Goal: Task Accomplishment & Management: Complete application form

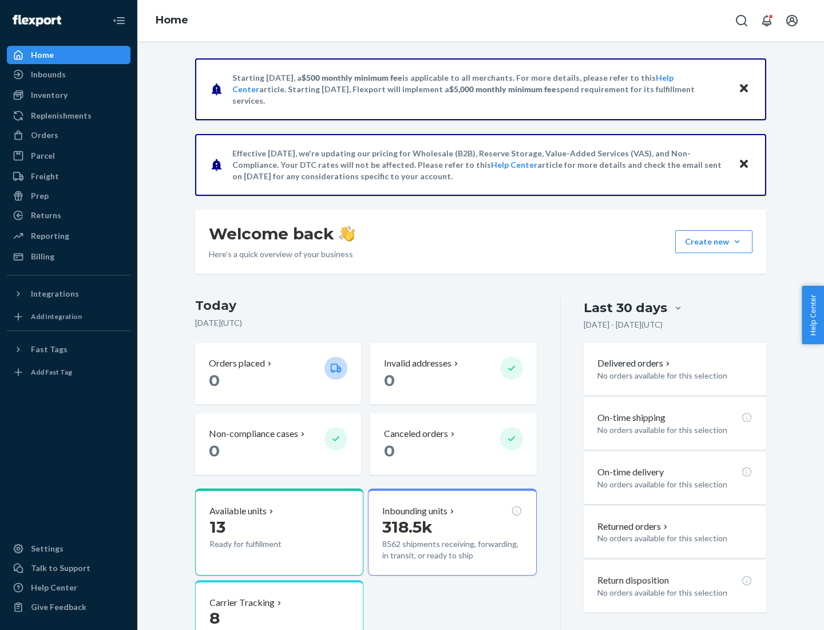
click at [737, 242] on button "Create new Create new inbound Create new order Create new product" at bounding box center [713, 241] width 77 height 23
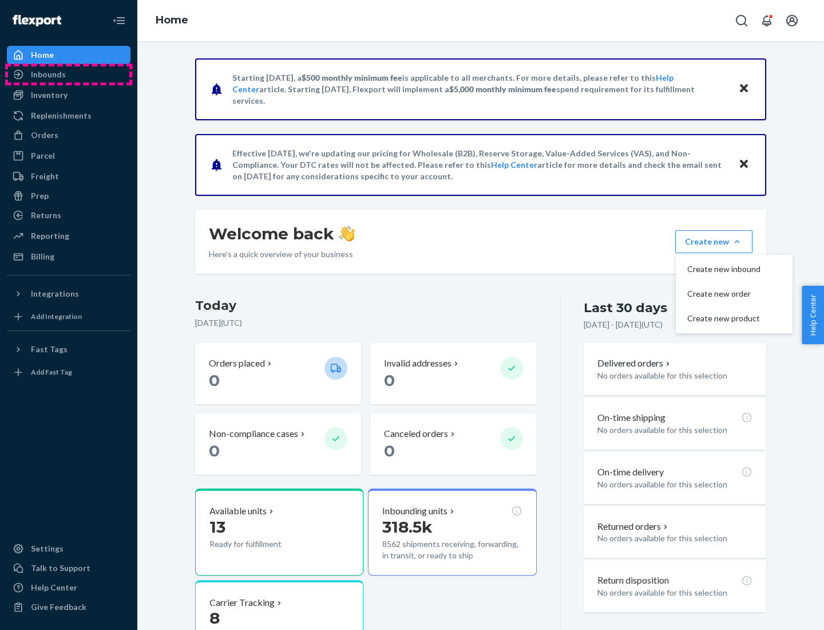
click at [69, 74] on div "Inbounds" at bounding box center [68, 74] width 121 height 16
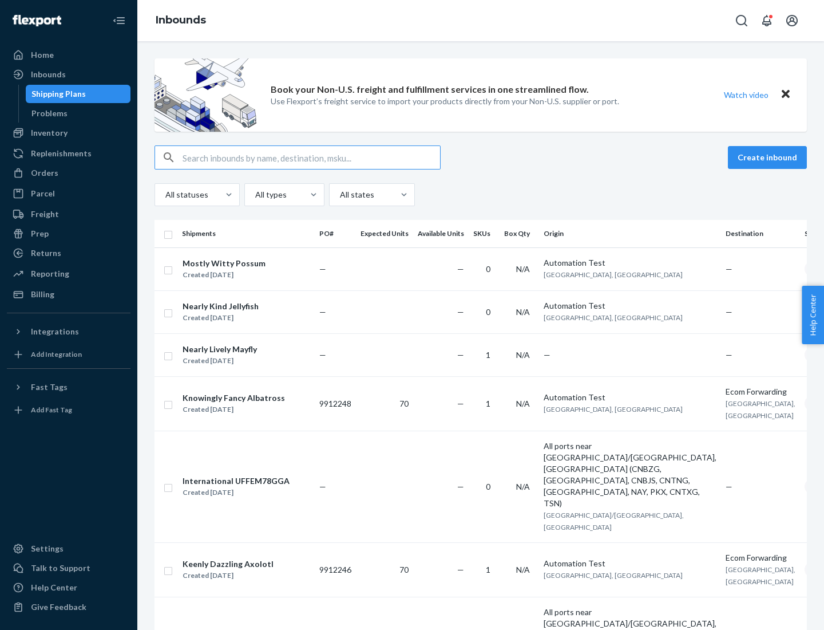
click at [769, 157] on button "Create inbound" at bounding box center [767, 157] width 79 height 23
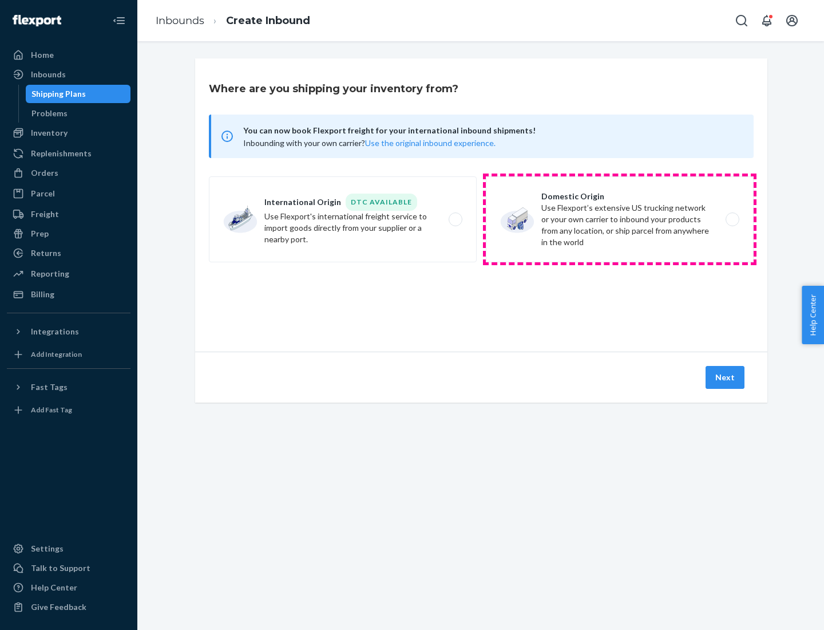
click at [620, 219] on label "Domestic Origin Use Flexport’s extensive US trucking network or your own carrie…" at bounding box center [620, 219] width 268 height 86
click at [732, 219] on input "Domestic Origin Use Flexport’s extensive US trucking network or your own carrie…" at bounding box center [735, 219] width 7 height 7
radio input "true"
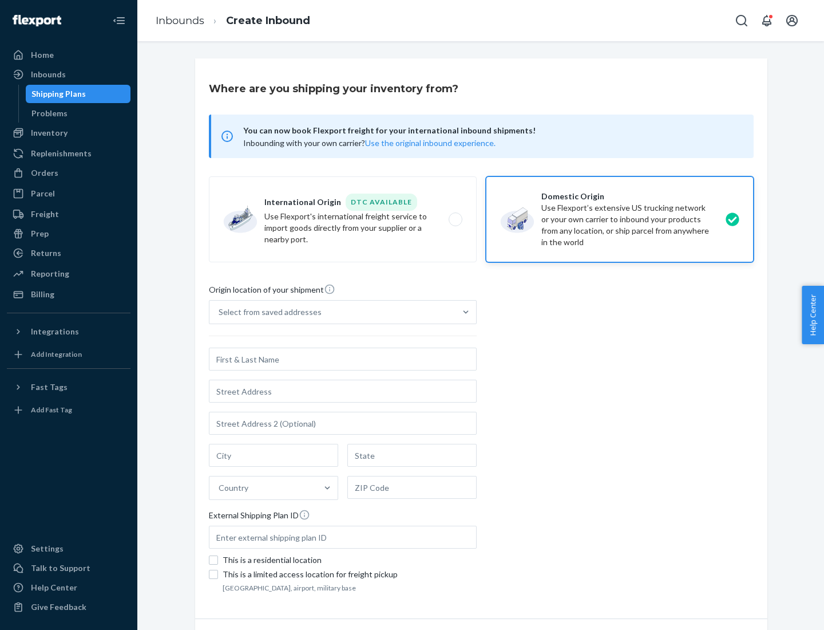
click at [267, 312] on div "Select from saved addresses" at bounding box center [270, 311] width 103 height 11
click at [220, 312] on input "Select from saved addresses" at bounding box center [219, 311] width 1 height 11
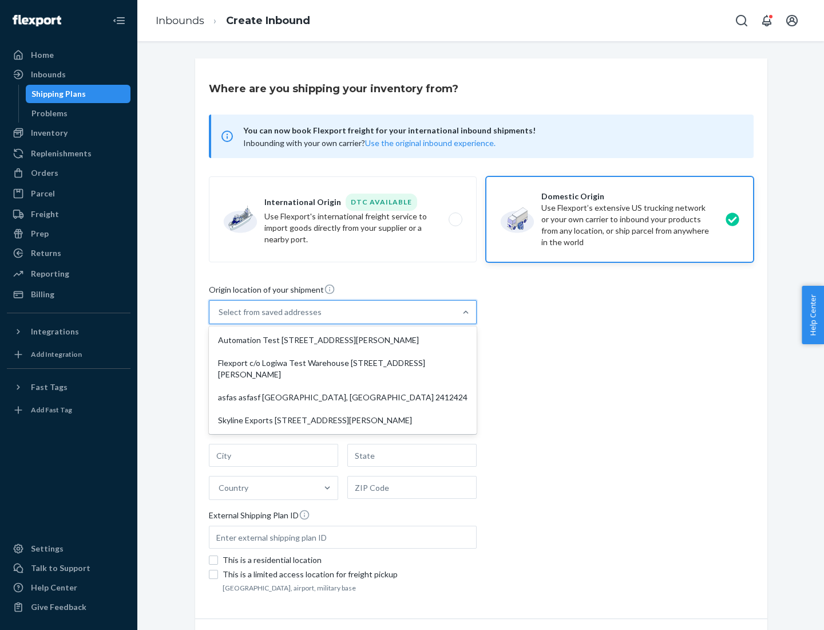
scroll to position [5, 0]
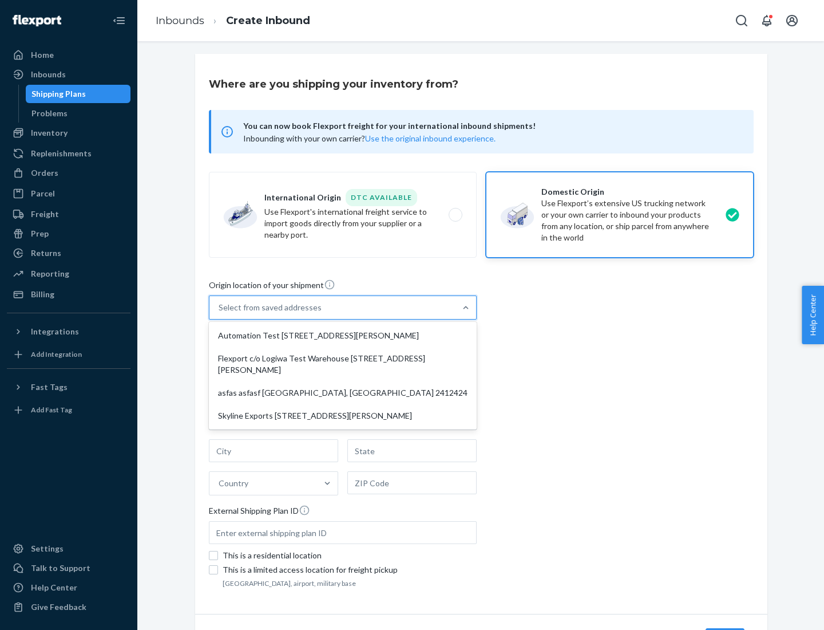
click at [343, 335] on div "Automation Test [STREET_ADDRESS][PERSON_NAME]" at bounding box center [342, 335] width 263 height 23
click at [220, 313] on input "option Automation Test [STREET_ADDRESS][PERSON_NAME] focused, 1 of 4. 4 results…" at bounding box center [219, 307] width 1 height 11
type input "Automation Test"
type input "9th Floor"
type input "[GEOGRAPHIC_DATA]"
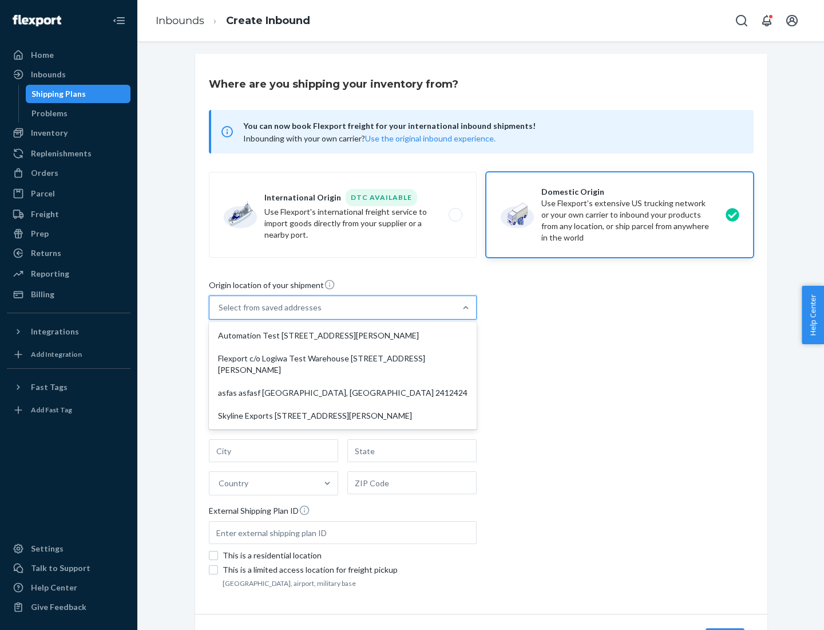
type input "CA"
type input "94104"
type input "[STREET_ADDRESS][PERSON_NAME]"
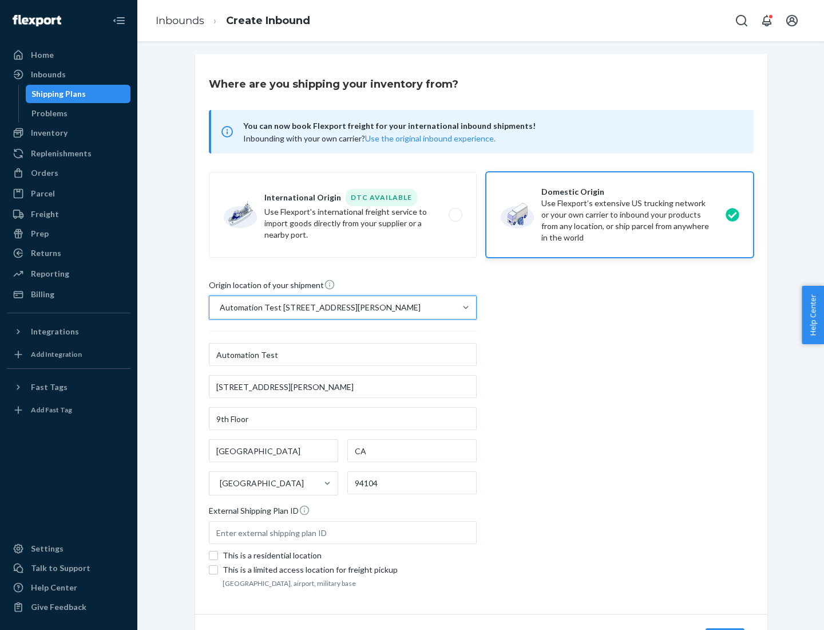
scroll to position [67, 0]
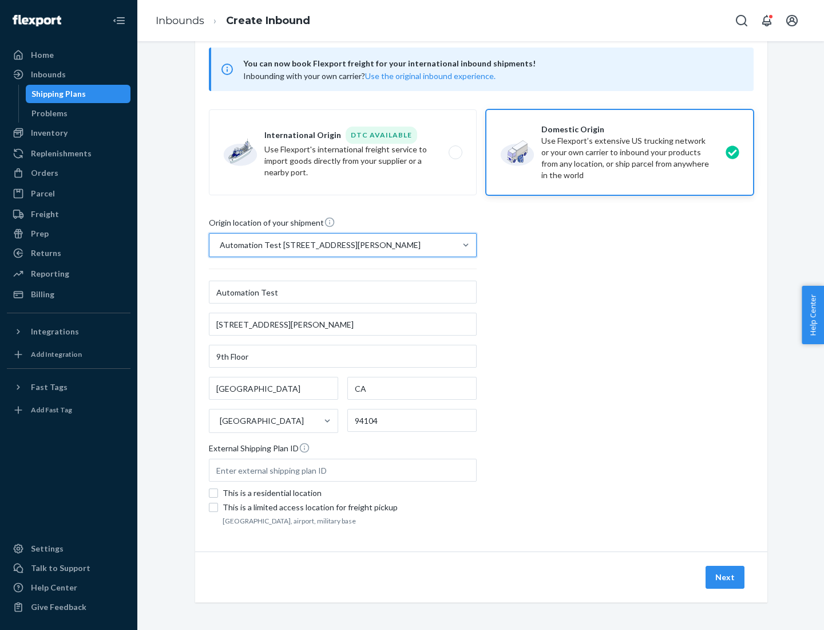
click at [726, 577] on button "Next" at bounding box center [725, 576] width 39 height 23
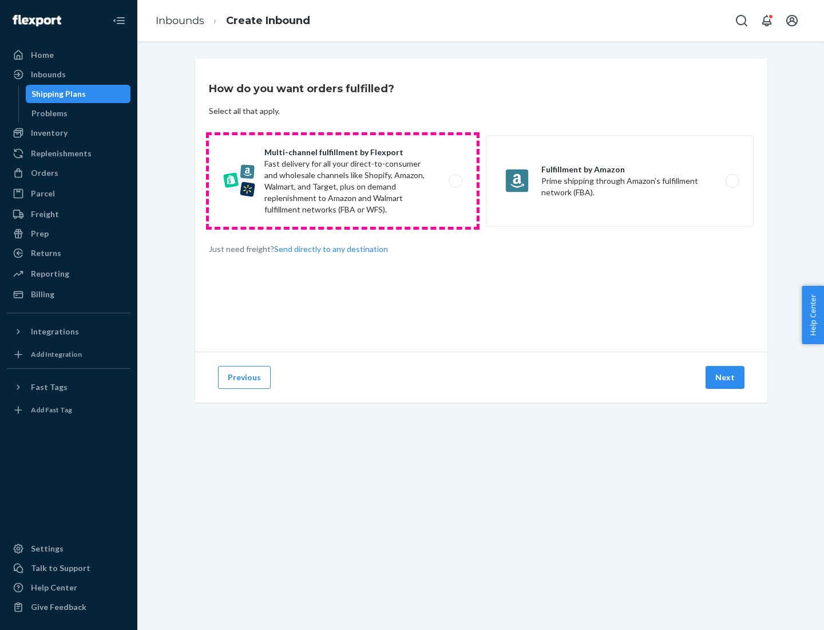
click at [343, 181] on label "Multi-channel fulfillment by Flexport Fast delivery for all your direct-to-cons…" at bounding box center [343, 181] width 268 height 92
click at [455, 181] on input "Multi-channel fulfillment by Flexport Fast delivery for all your direct-to-cons…" at bounding box center [458, 180] width 7 height 7
radio input "true"
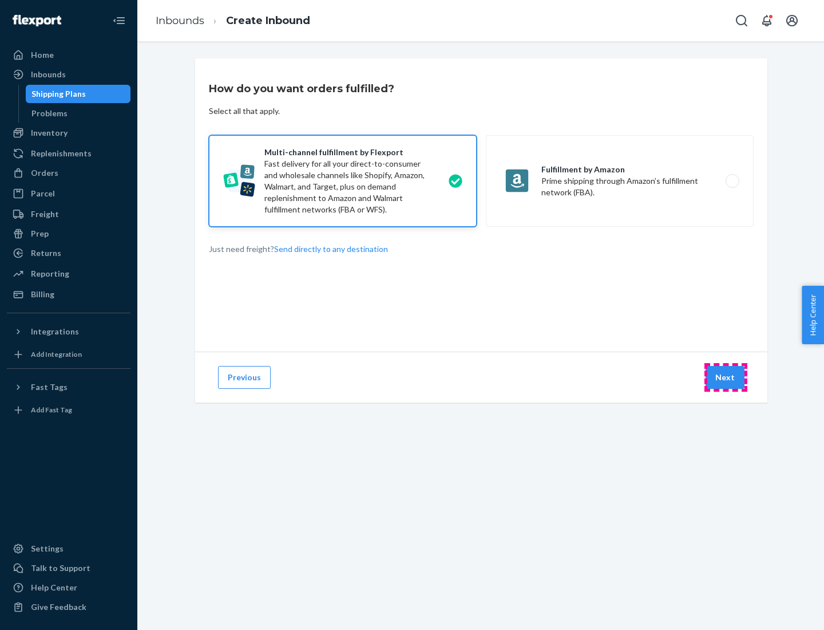
click at [726, 377] on button "Next" at bounding box center [725, 377] width 39 height 23
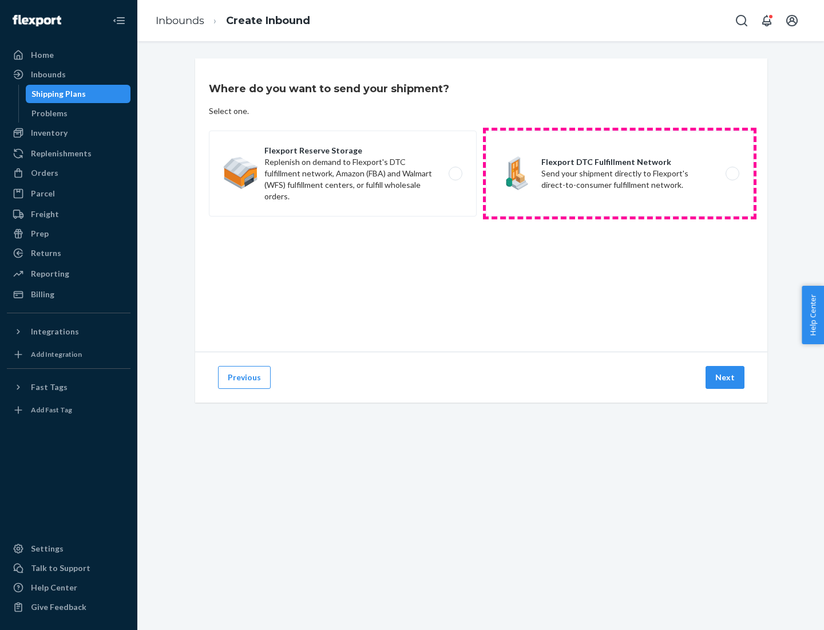
click at [620, 173] on label "Flexport DTC Fulfillment Network Send your shipment directly to Flexport's dire…" at bounding box center [620, 173] width 268 height 86
click at [732, 173] on input "Flexport DTC Fulfillment Network Send your shipment directly to Flexport's dire…" at bounding box center [735, 173] width 7 height 7
radio input "true"
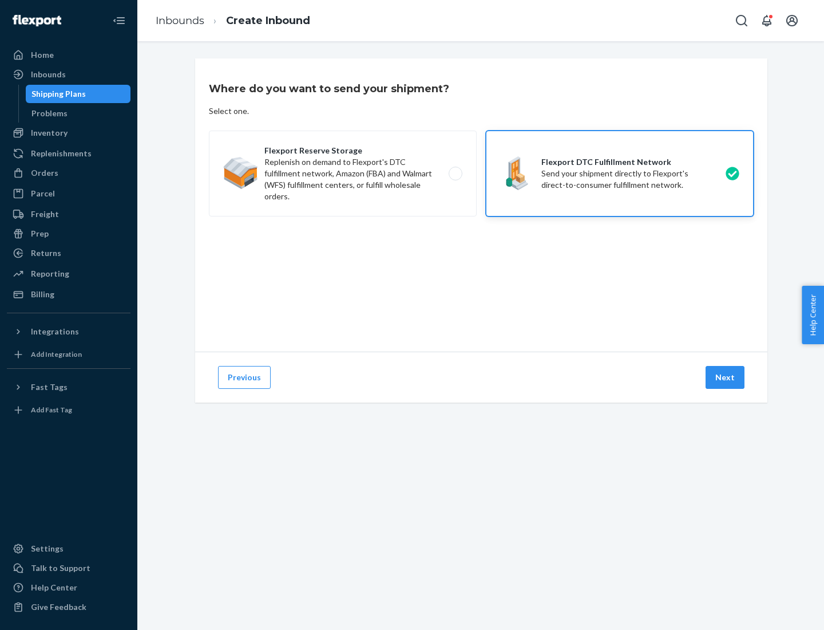
click at [726, 377] on button "Next" at bounding box center [725, 377] width 39 height 23
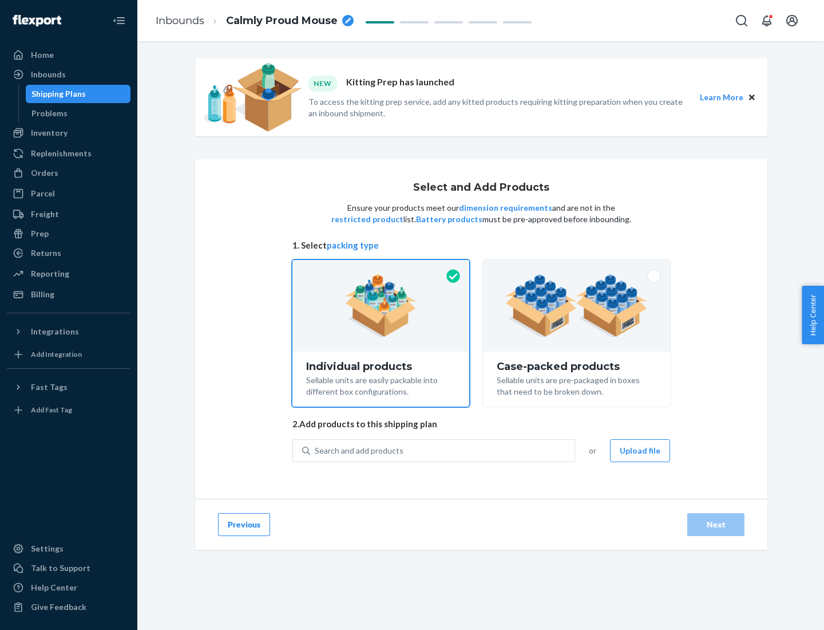
click at [577, 306] on img at bounding box center [576, 305] width 143 height 63
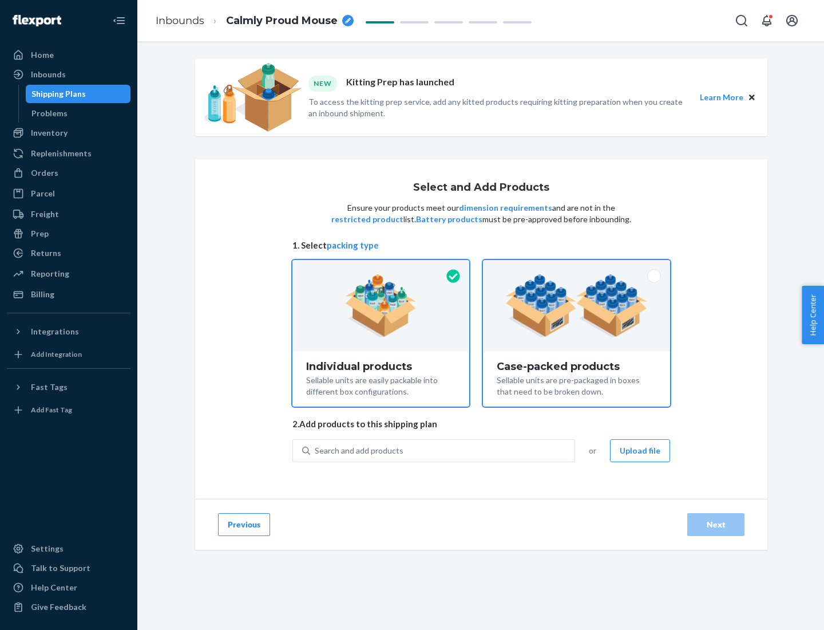
click at [577, 267] on input "Case-packed products Sellable units are pre-packaged in boxes that need to be b…" at bounding box center [576, 263] width 7 height 7
radio input "true"
radio input "false"
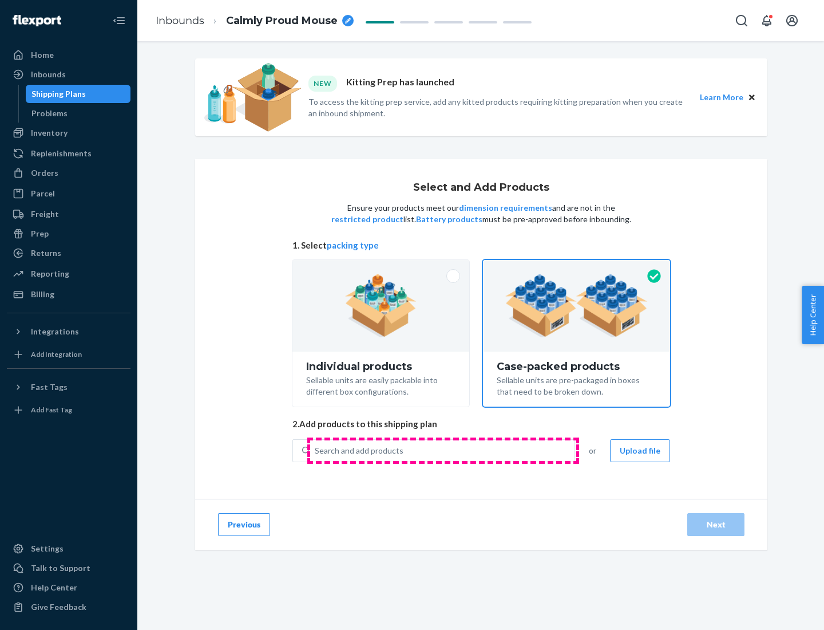
click at [443, 450] on div "Search and add products" at bounding box center [442, 450] width 264 height 21
click at [316, 450] on input "Search and add products" at bounding box center [315, 450] width 1 height 11
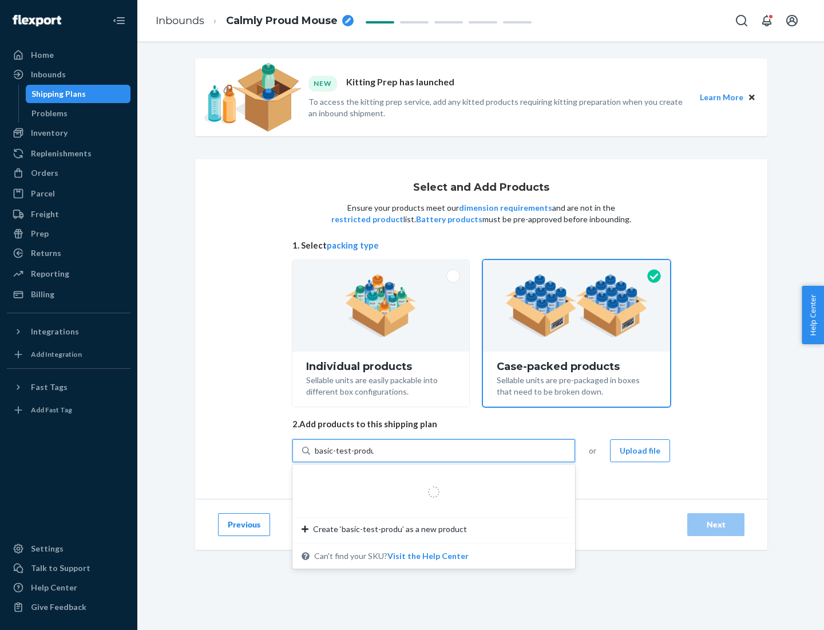
type input "basic-test-product-1"
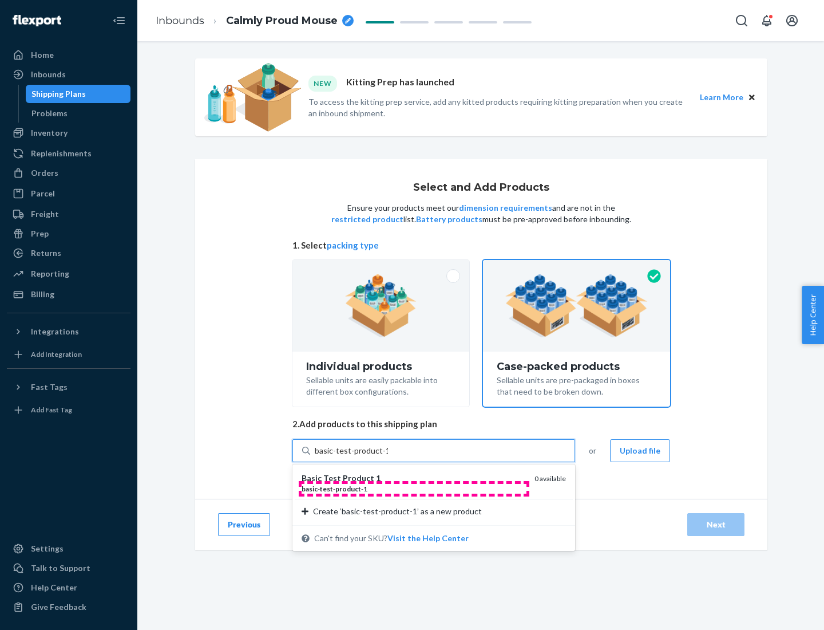
click at [414, 488] on div "basic - test - product - 1" at bounding box center [414, 489] width 224 height 10
click at [388, 456] on input "basic-test-product-1" at bounding box center [351, 450] width 73 height 11
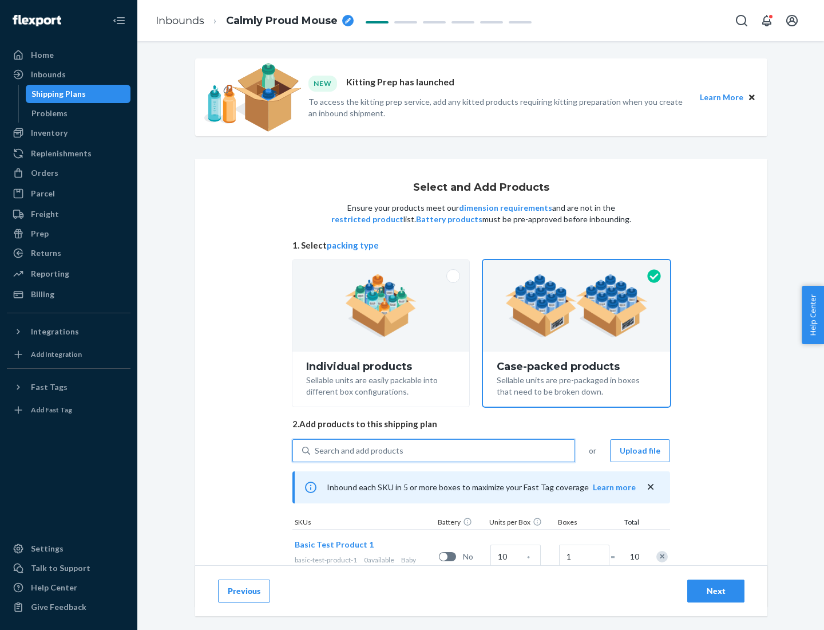
scroll to position [41, 0]
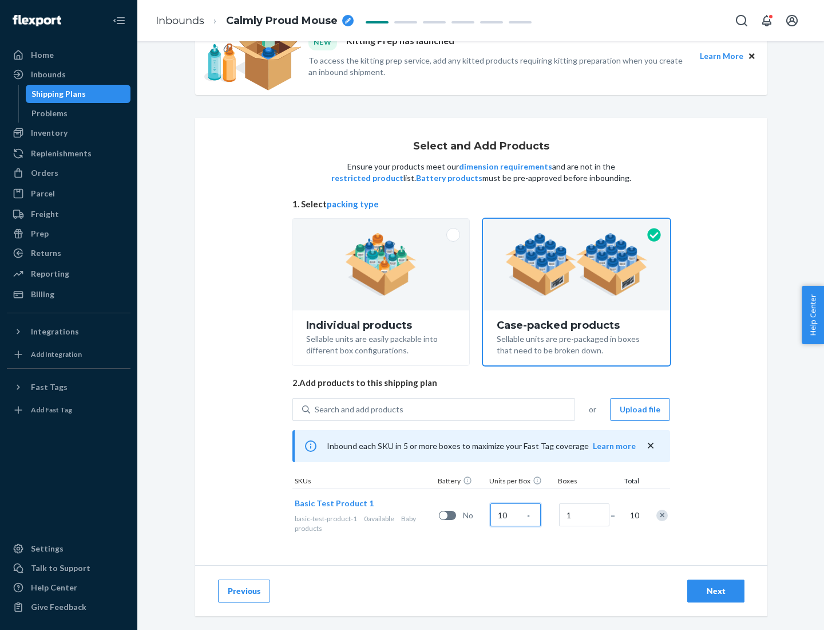
type input "10"
type input "7"
click at [716, 591] on div "Next" at bounding box center [716, 590] width 38 height 11
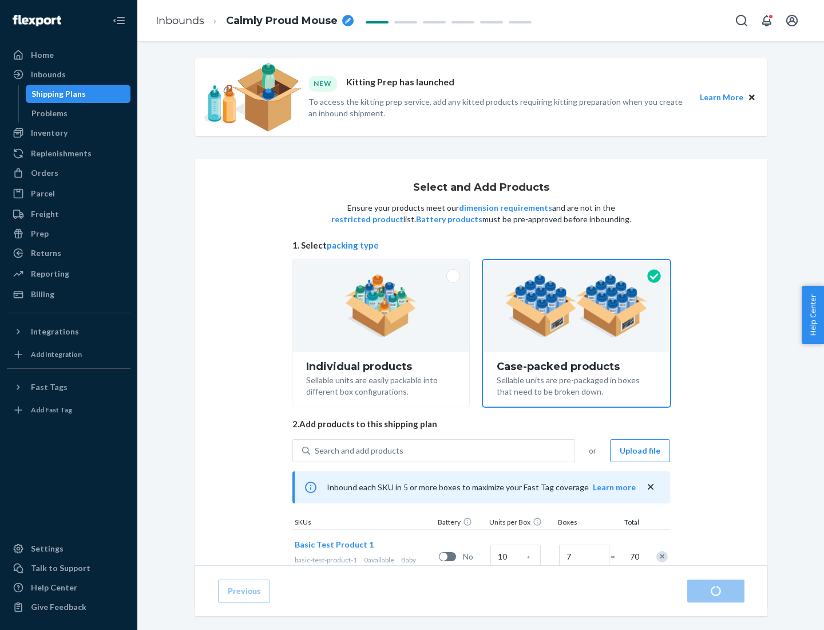
radio input "true"
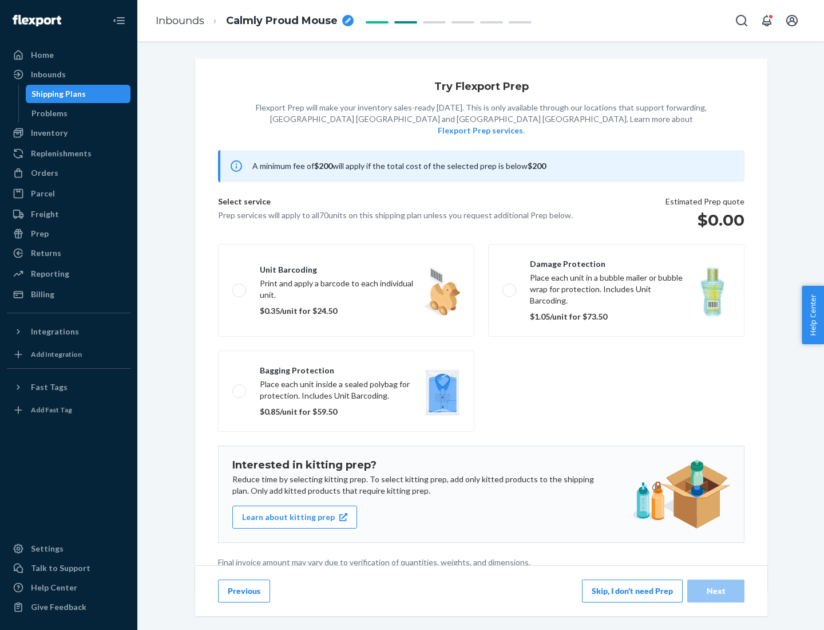
scroll to position [3, 0]
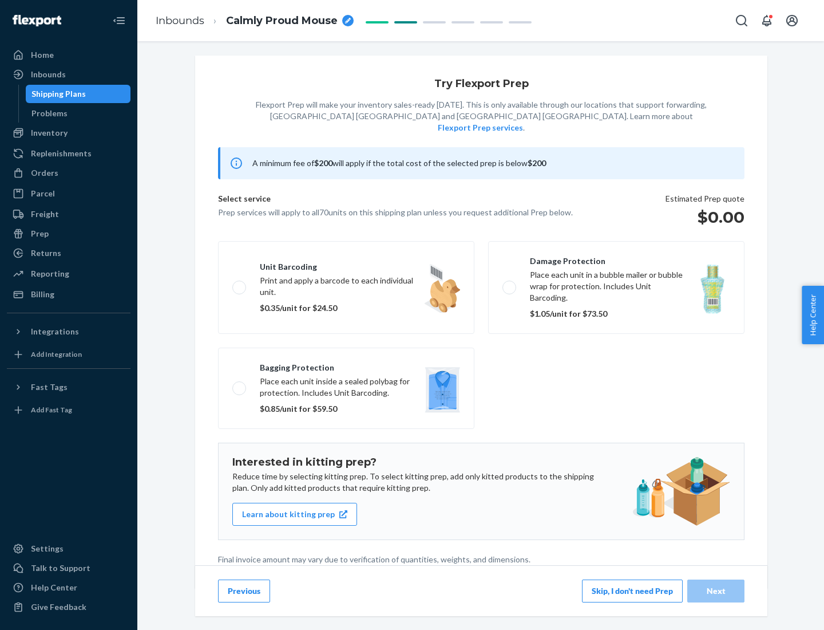
click at [346, 365] on label "Bagging protection Place each unit inside a sealed polybag for protection. Incl…" at bounding box center [346, 387] width 256 height 81
click at [240, 384] on input "Bagging protection Place each unit inside a sealed polybag for protection. Incl…" at bounding box center [235, 387] width 7 height 7
checkbox input "true"
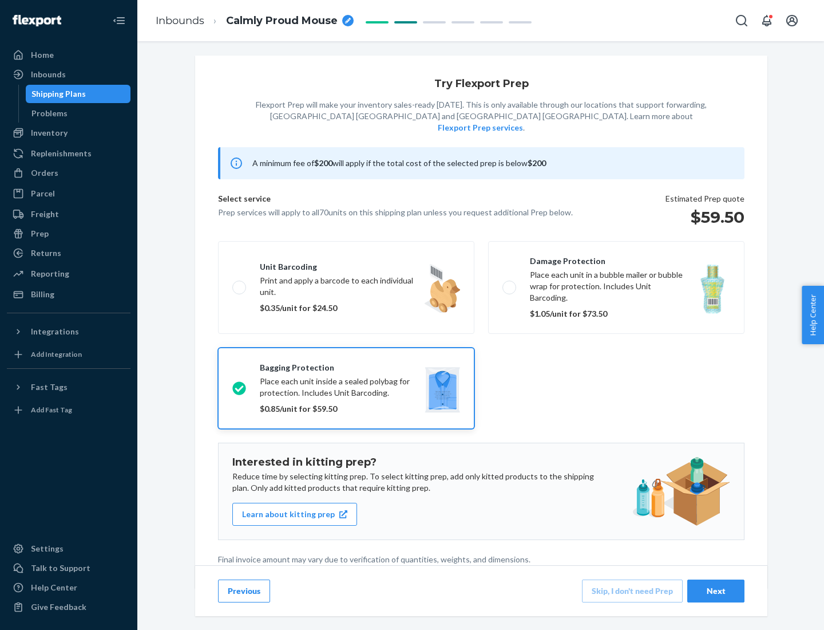
click at [716, 590] on div "Next" at bounding box center [716, 590] width 38 height 11
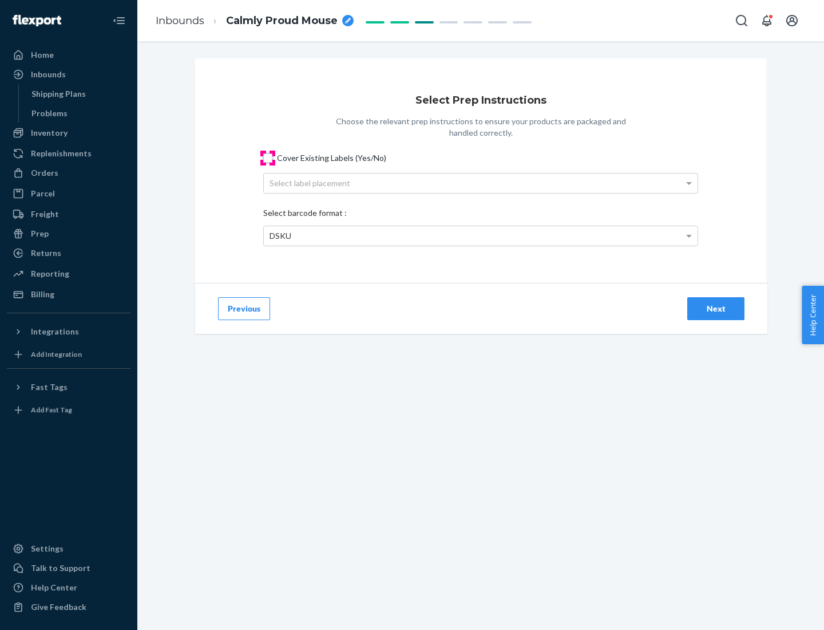
click at [268, 157] on input "Cover Existing Labels (Yes/No)" at bounding box center [267, 157] width 9 height 9
checkbox input "true"
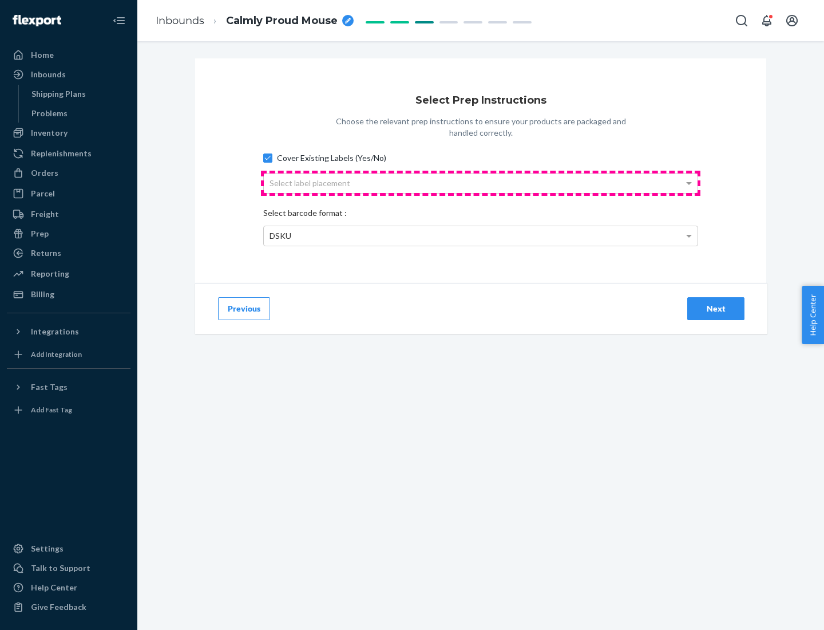
click at [481, 183] on div "Select label placement" at bounding box center [481, 182] width 434 height 19
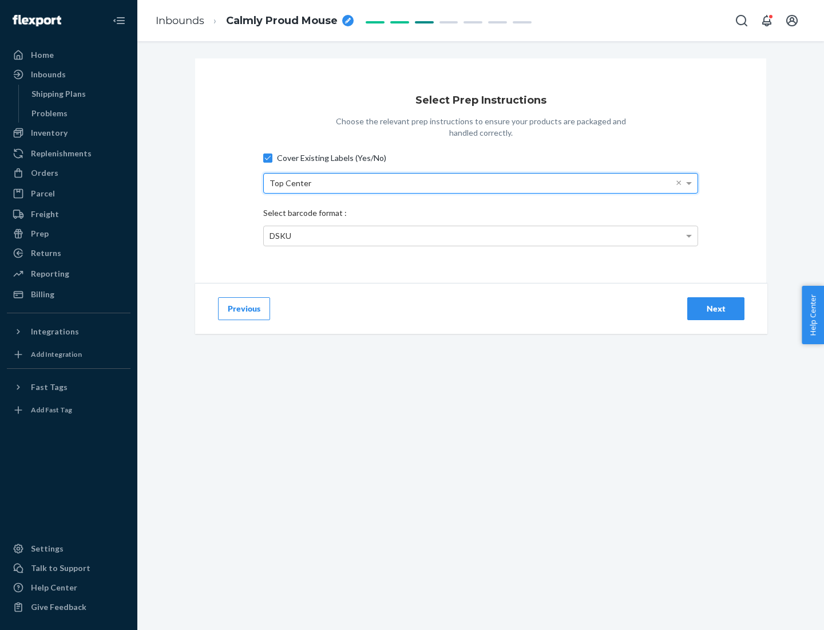
click at [481, 235] on div "DSKU" at bounding box center [481, 235] width 434 height 19
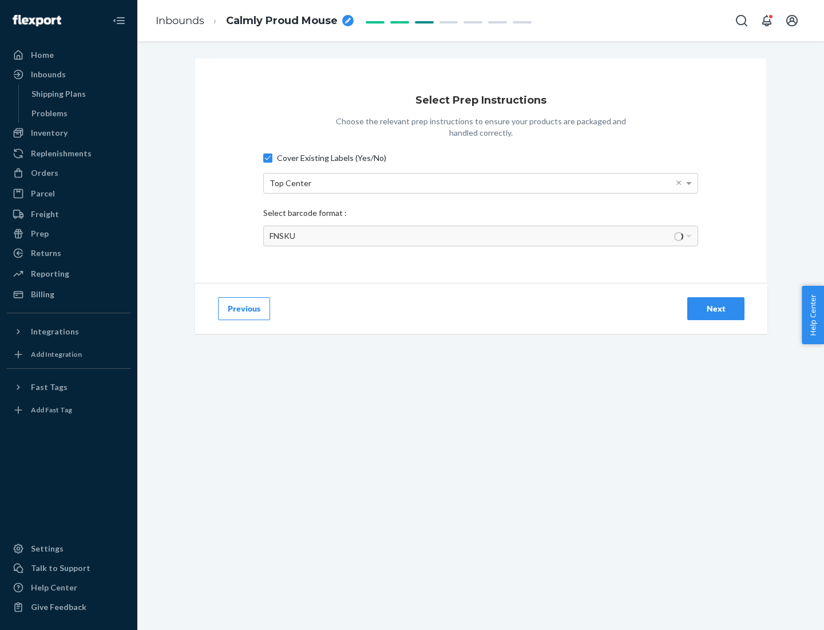
click at [716, 308] on div "Next" at bounding box center [716, 308] width 38 height 11
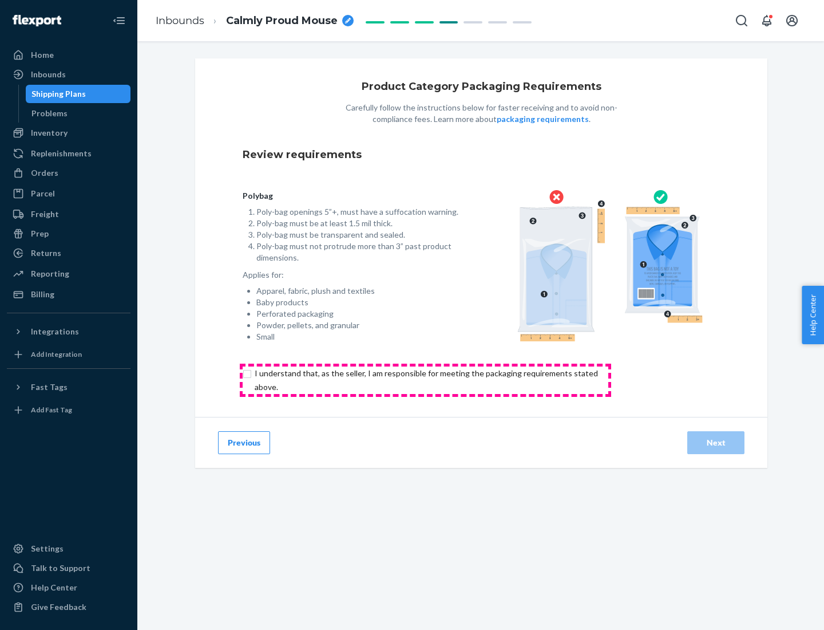
click at [425, 379] on input "checkbox" at bounding box center [433, 379] width 381 height 27
checkbox input "true"
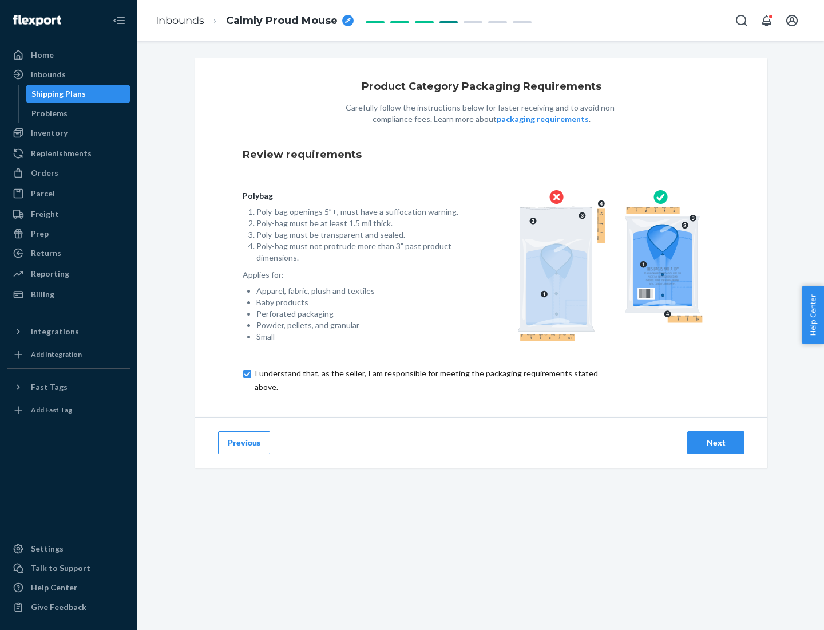
click at [716, 442] on div "Next" at bounding box center [716, 442] width 38 height 11
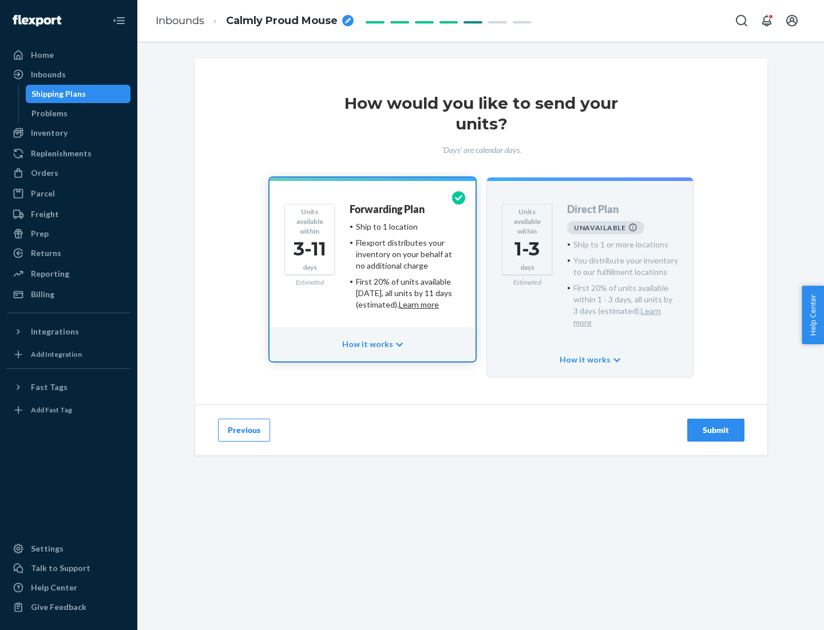
click at [388, 209] on h4 "Forwarding Plan" at bounding box center [387, 209] width 75 height 11
click at [716, 424] on div "Submit" at bounding box center [716, 429] width 38 height 11
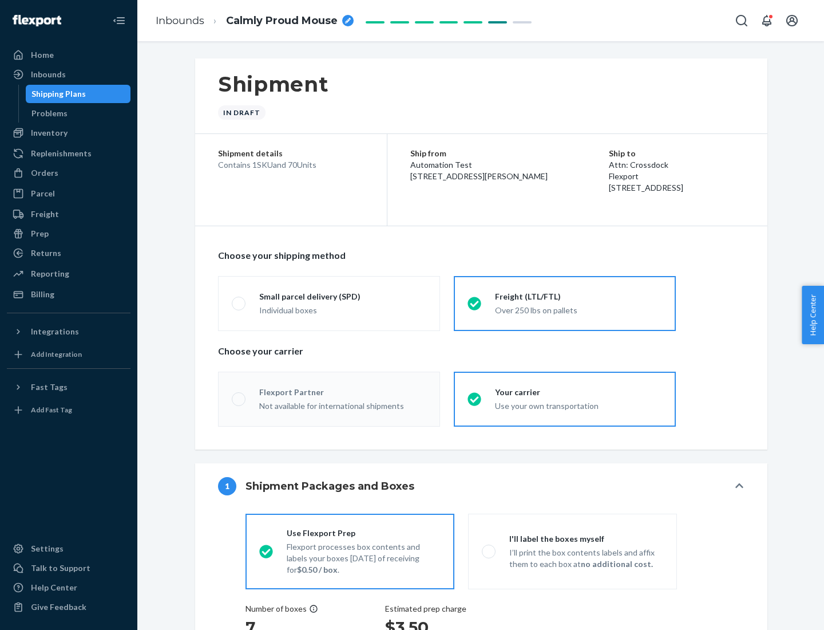
radio input "true"
radio input "false"
radio input "true"
radio input "false"
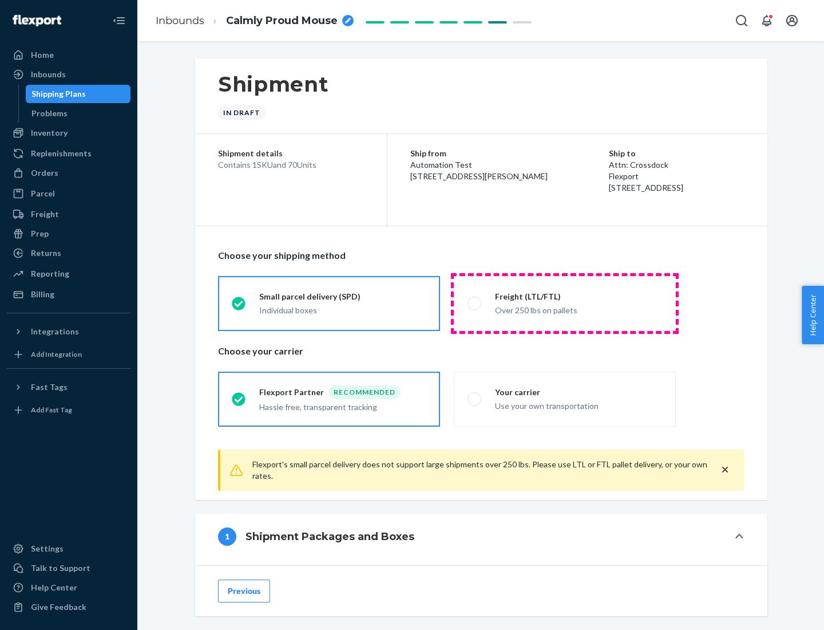
click at [565, 303] on div "Over 250 lbs on pallets" at bounding box center [578, 309] width 167 height 14
click at [475, 303] on input "Freight (LTL/FTL) Over 250 lbs on pallets" at bounding box center [471, 302] width 7 height 7
radio input "true"
radio input "false"
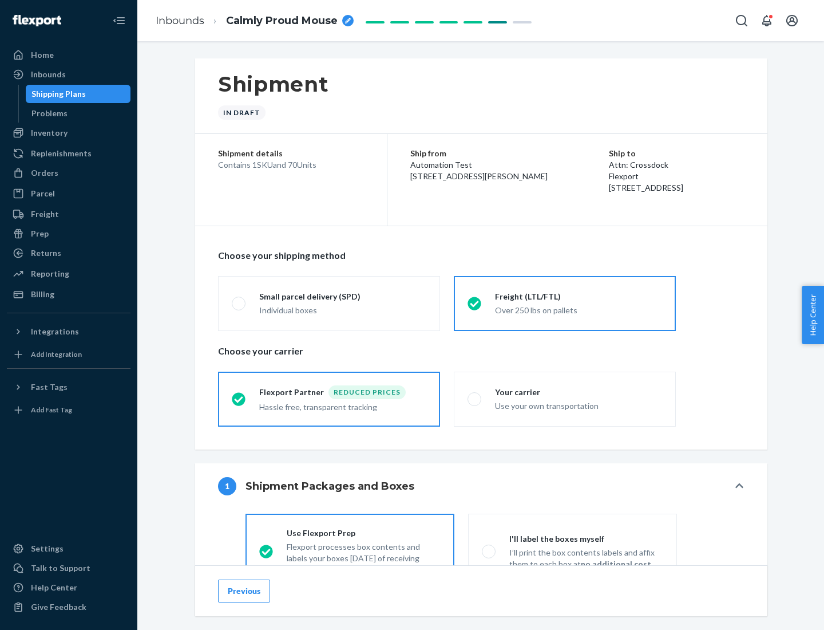
scroll to position [64, 0]
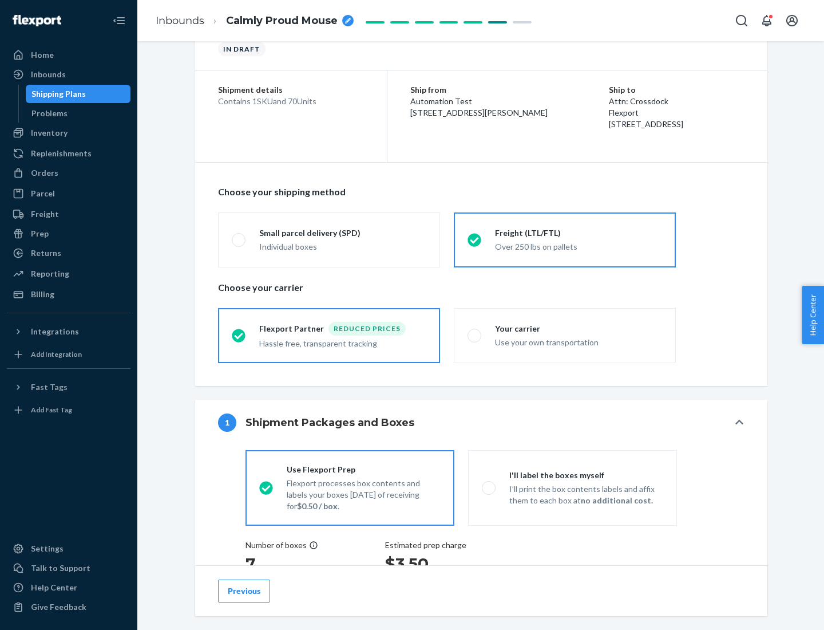
click at [565, 335] on div "Use your own transportation" at bounding box center [578, 341] width 167 height 14
click at [475, 335] on input "Your carrier Use your own transportation" at bounding box center [471, 334] width 7 height 7
radio input "true"
radio input "false"
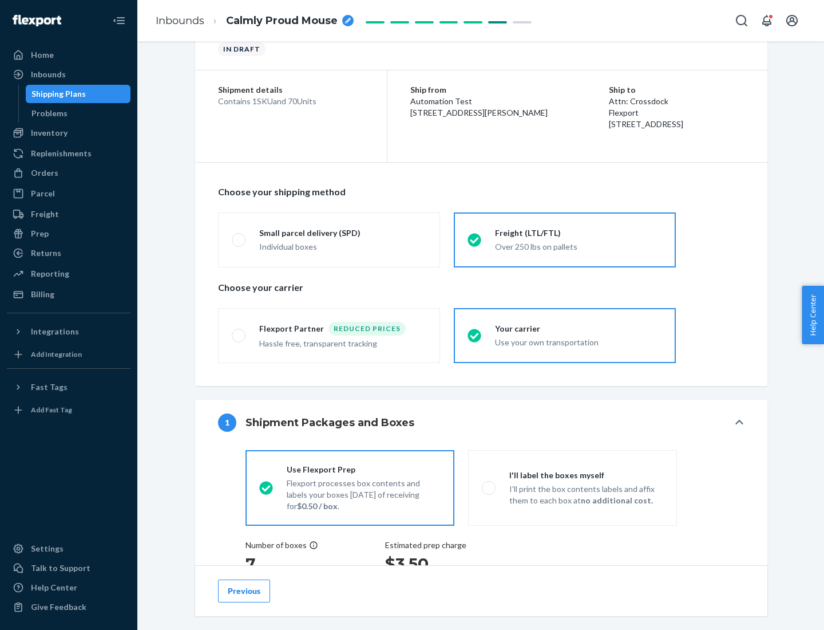
scroll to position [216, 0]
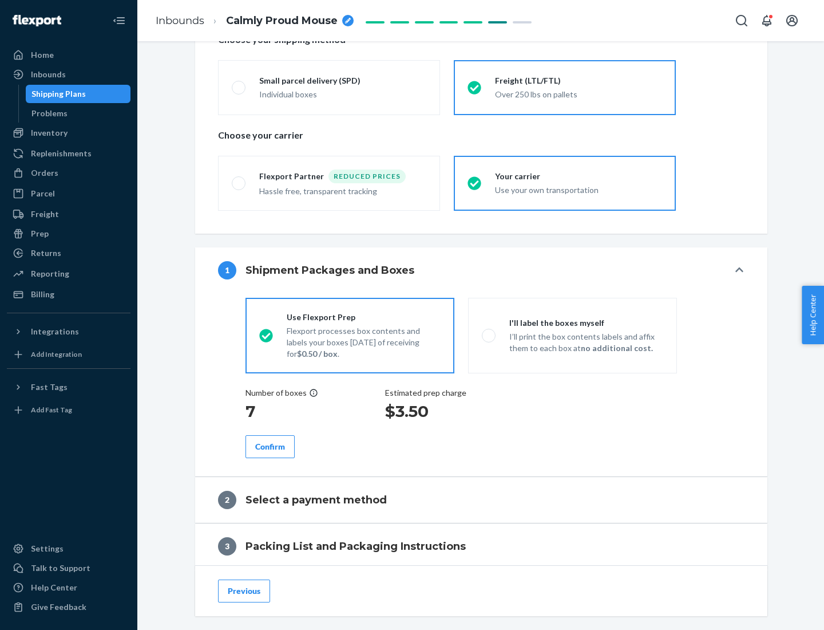
click at [572, 335] on p "I’ll print the box contents labels and affix them to each box at no additional …" at bounding box center [586, 342] width 154 height 23
click at [489, 335] on input "I'll label the boxes myself I’ll print the box contents labels and affix them t…" at bounding box center [485, 334] width 7 height 7
radio input "true"
radio input "false"
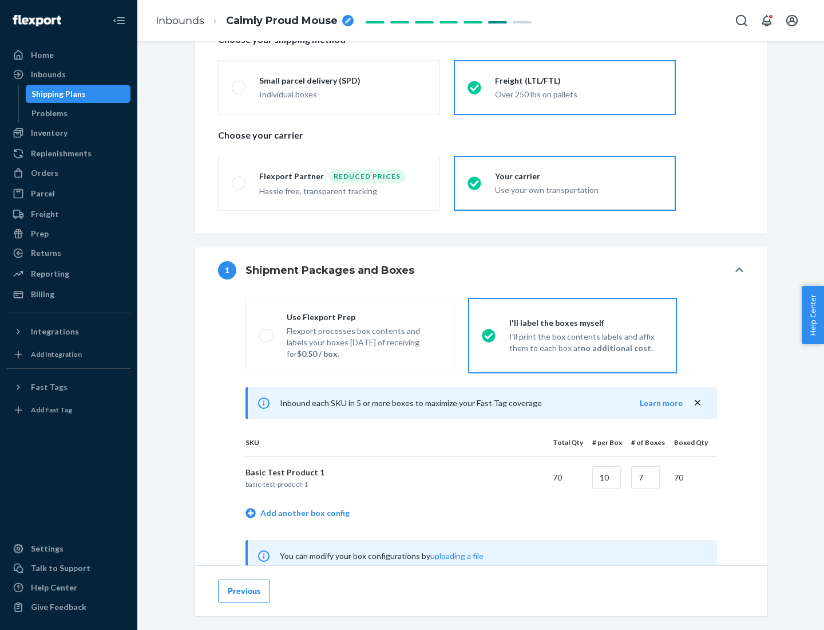
scroll to position [358, 0]
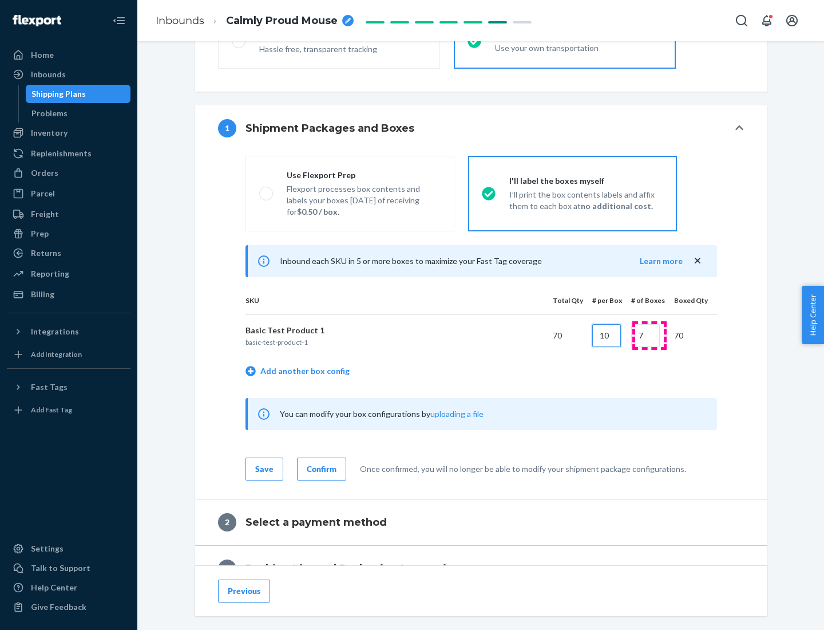
type input "10"
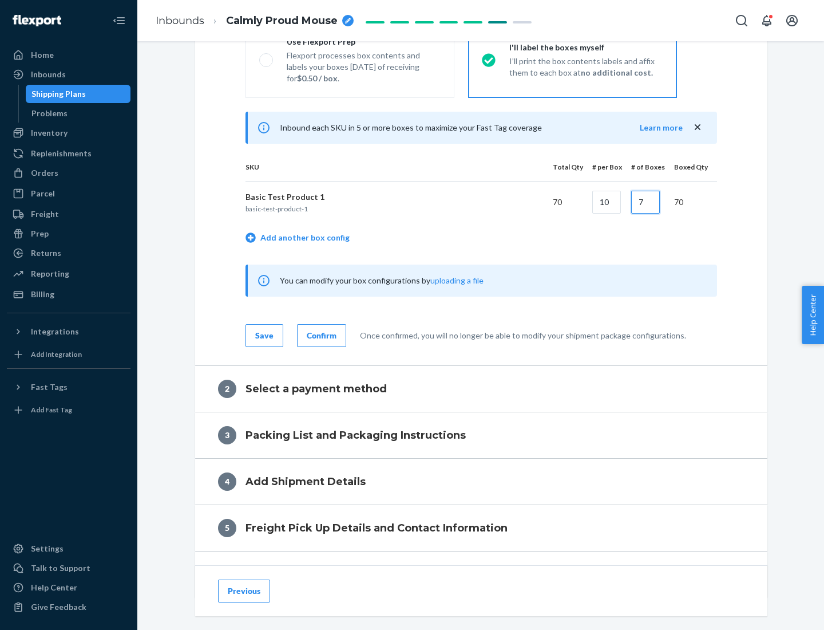
type input "7"
click at [320, 335] on div "Confirm" at bounding box center [322, 335] width 30 height 11
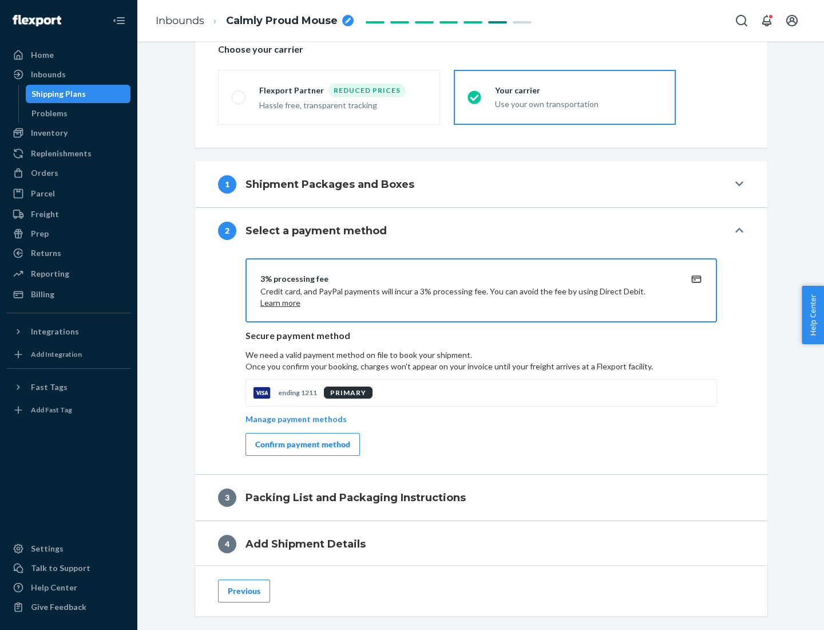
scroll to position [410, 0]
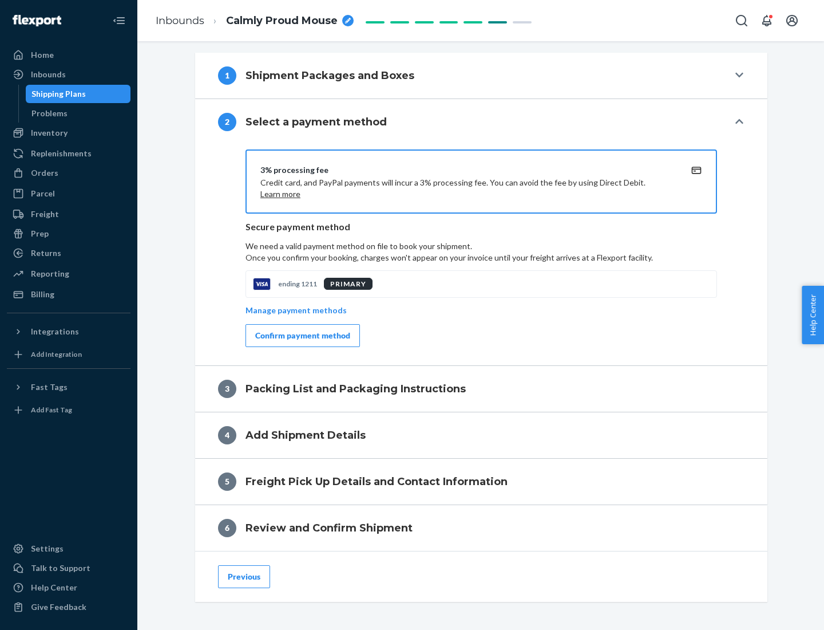
click at [302, 335] on div "Confirm payment method" at bounding box center [302, 335] width 95 height 11
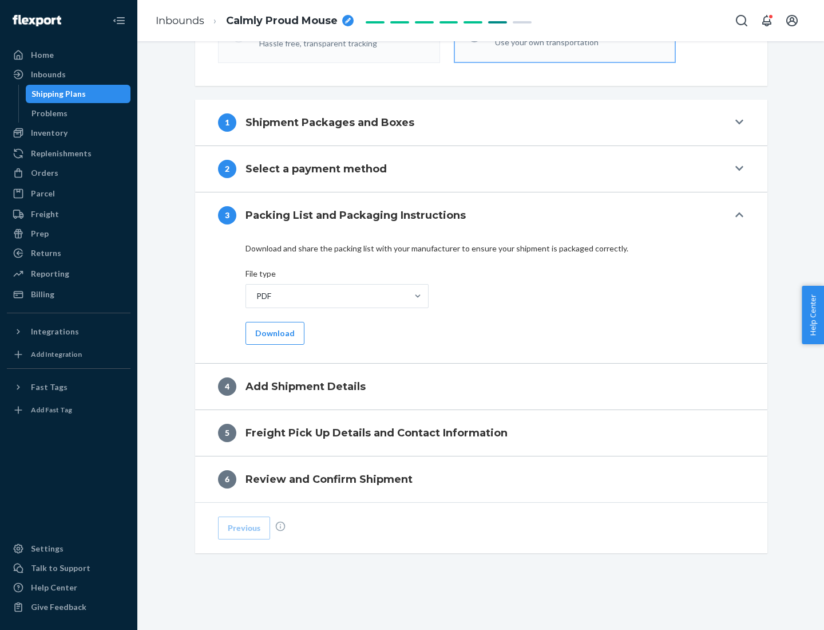
scroll to position [361, 0]
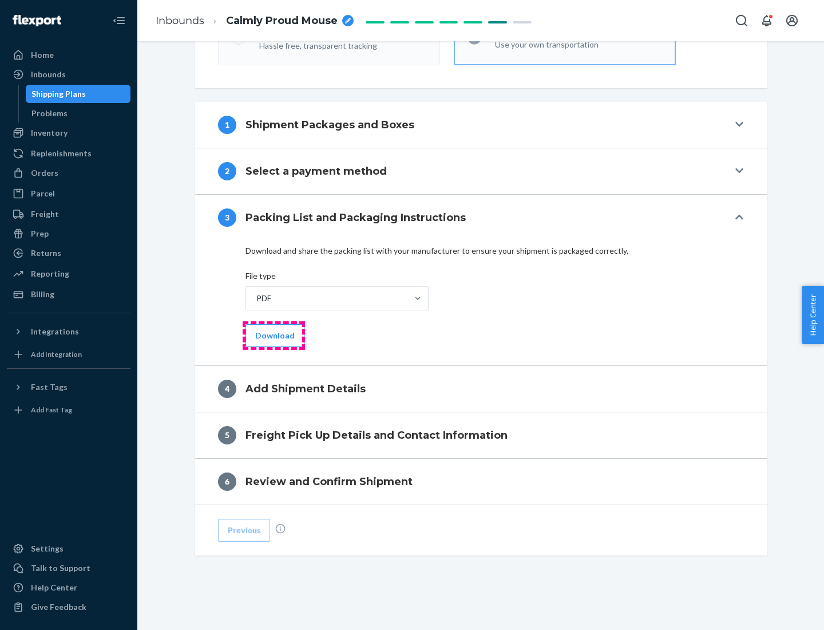
click at [274, 335] on button "Download" at bounding box center [275, 335] width 59 height 23
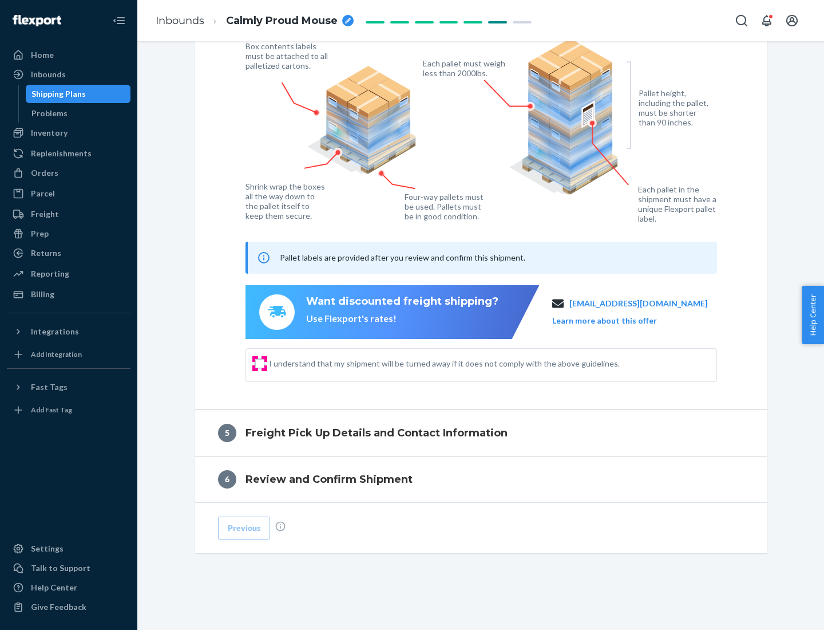
click at [260, 363] on input "I understand that my shipment will be turned away if it does not comply with th…" at bounding box center [259, 363] width 9 height 9
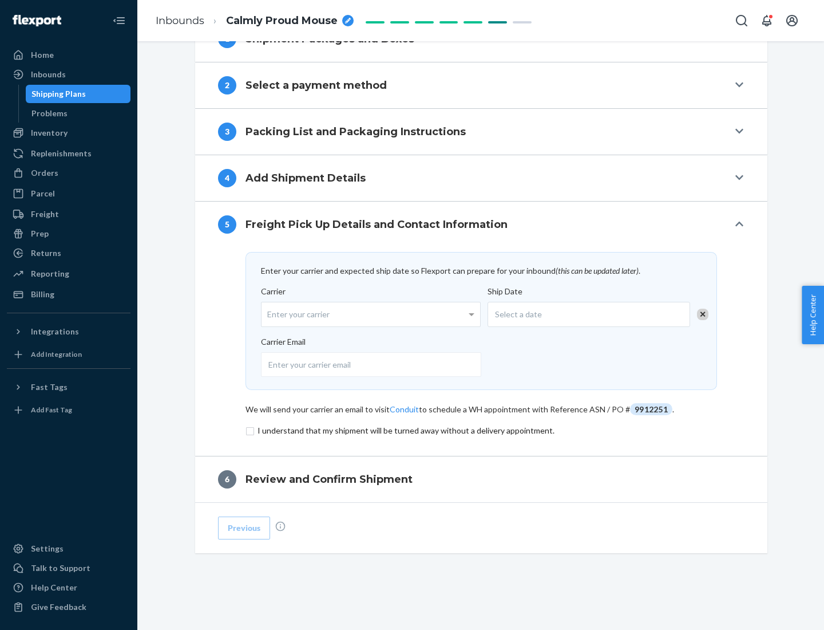
click at [481, 430] on input "checkbox" at bounding box center [482, 431] width 472 height 14
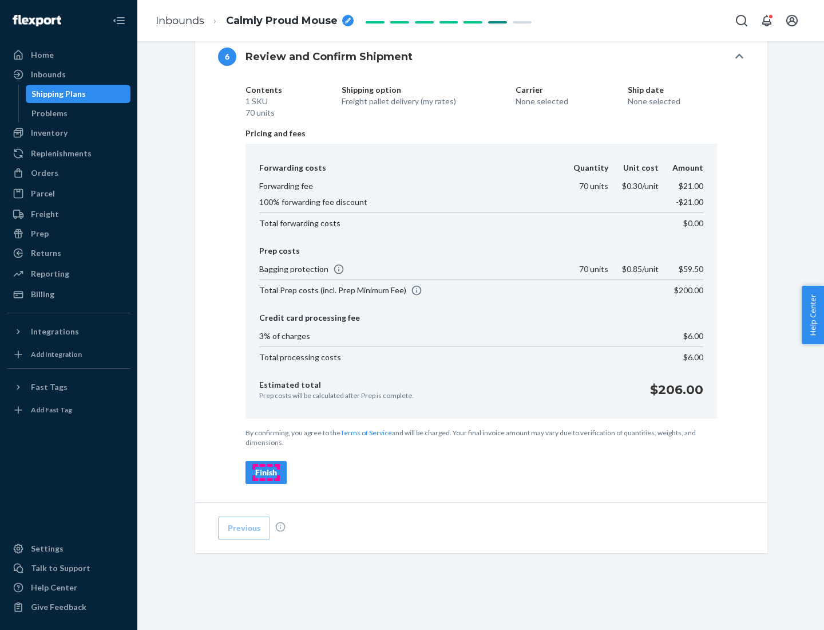
click at [266, 472] on div "Finish" at bounding box center [266, 471] width 22 height 11
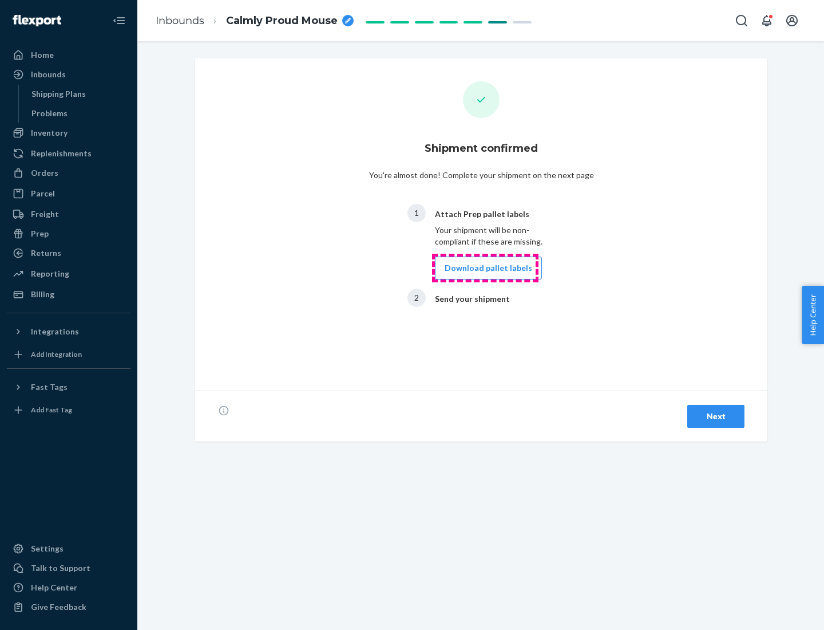
click at [485, 268] on button "Download pallet labels" at bounding box center [488, 267] width 107 height 23
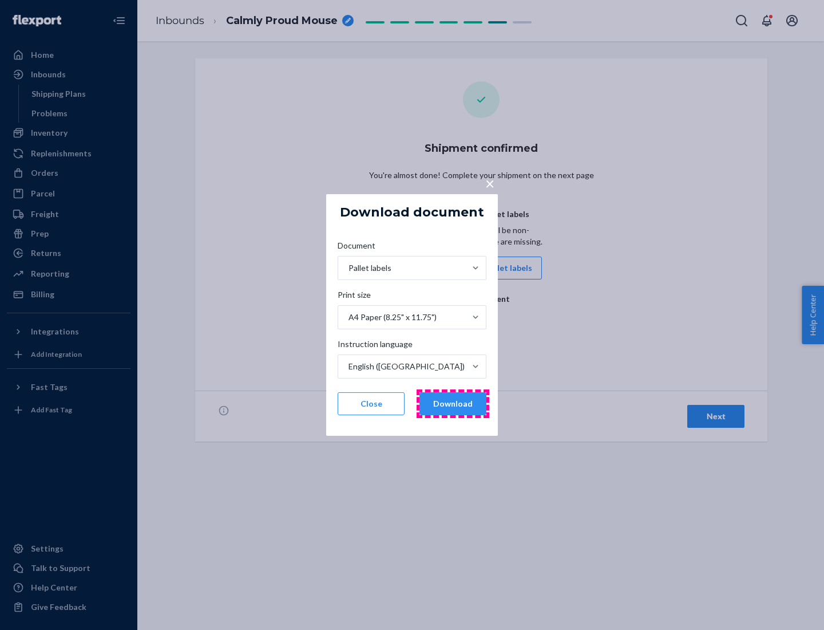
click at [453, 403] on button "Download" at bounding box center [453, 403] width 67 height 23
click at [489, 183] on span "×" at bounding box center [489, 182] width 9 height 19
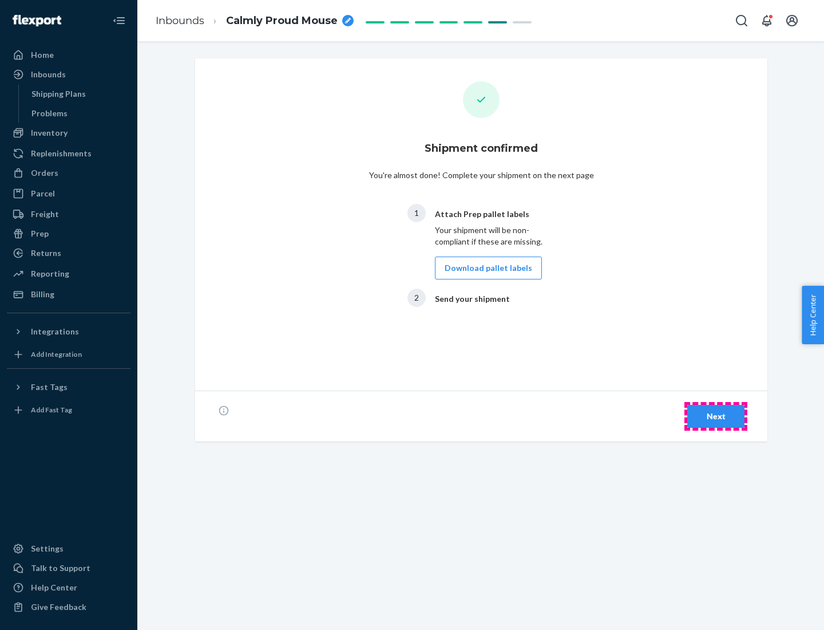
click at [716, 416] on div "Next" at bounding box center [716, 415] width 38 height 11
